Goal: Information Seeking & Learning: Check status

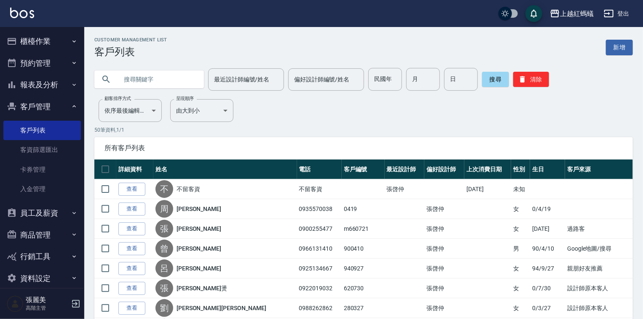
click at [156, 83] on input "text" at bounding box center [157, 79] width 79 height 23
type input "特"
click at [489, 84] on button "搜尋" at bounding box center [495, 79] width 27 height 15
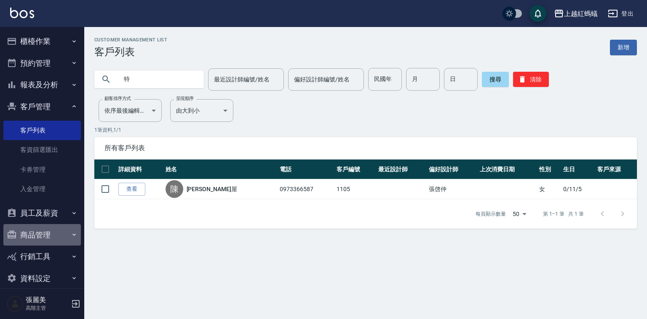
click at [66, 224] on button "商品管理" at bounding box center [42, 235] width 78 height 22
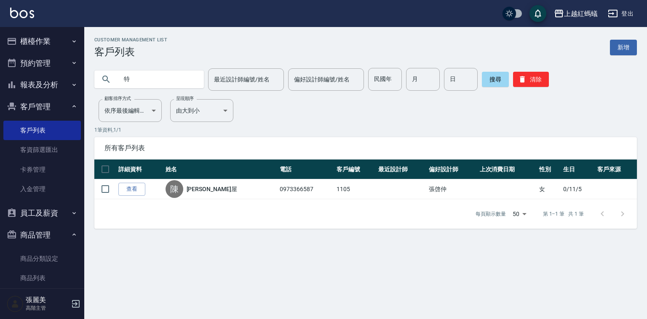
click at [143, 84] on input "特" at bounding box center [157, 79] width 79 height 23
type input "0810"
click at [501, 75] on button "搜尋" at bounding box center [495, 79] width 27 height 15
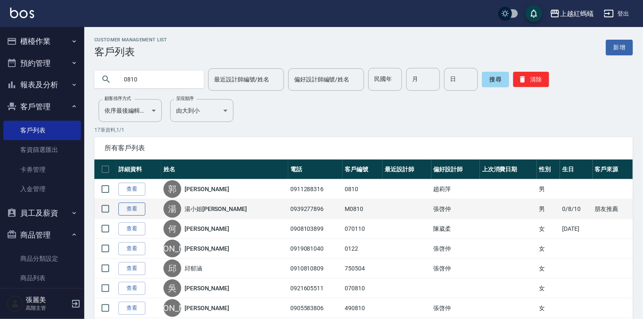
click at [137, 207] on link "查看" at bounding box center [131, 208] width 27 height 13
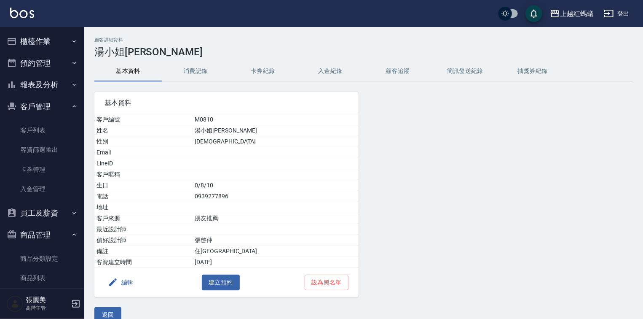
click at [231, 129] on td "湯小姐[PERSON_NAME]" at bounding box center [276, 130] width 166 height 11
click at [103, 312] on button "返回" at bounding box center [107, 315] width 27 height 16
